Goal: Find specific page/section: Find specific page/section

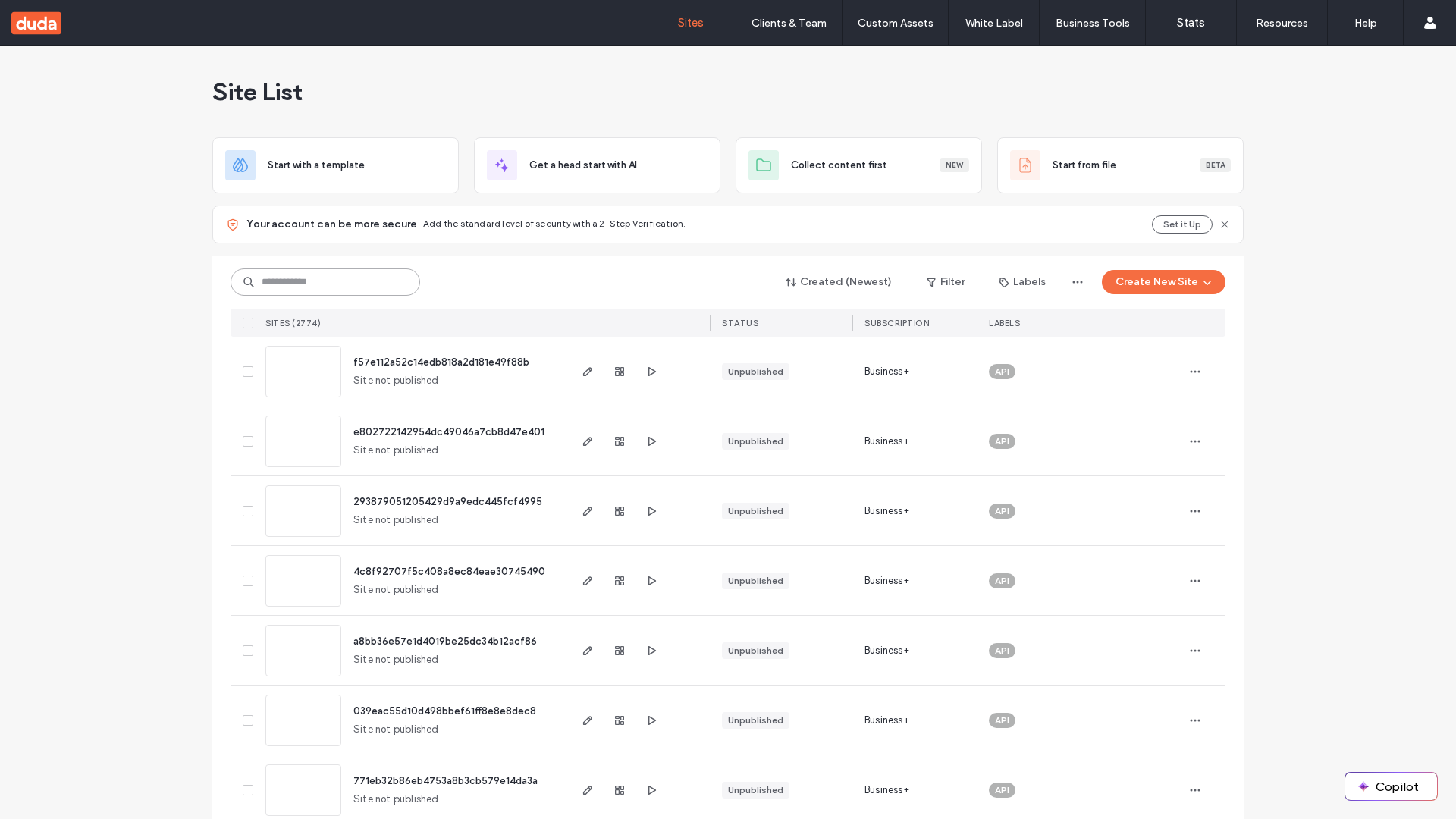
click at [320, 282] on input at bounding box center [326, 282] width 190 height 27
type input "**********"
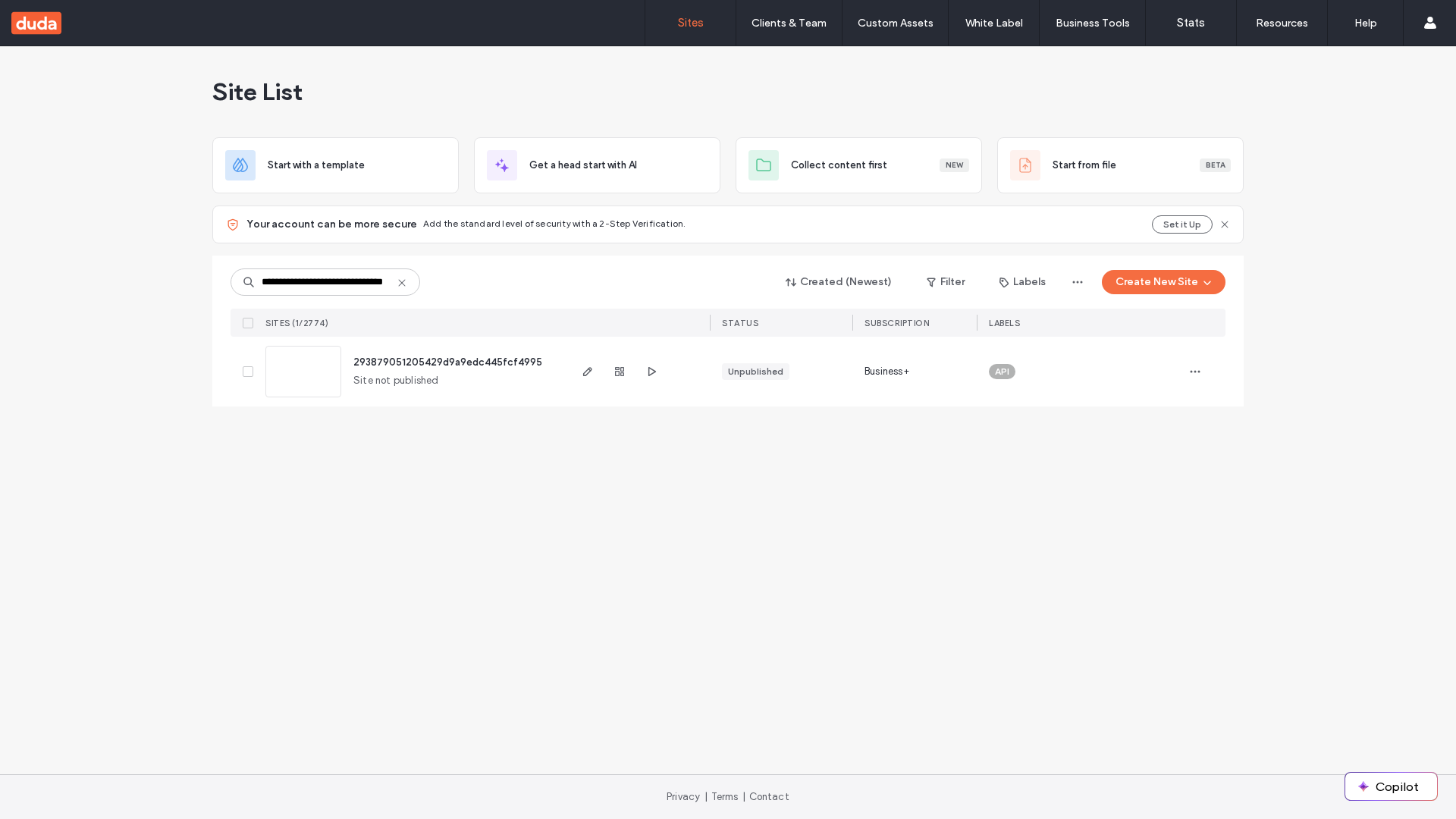
click at [448, 362] on span "293879051205429d9a9edc445fcf4995" at bounding box center [448, 362] width 189 height 11
